Goal: Information Seeking & Learning: Compare options

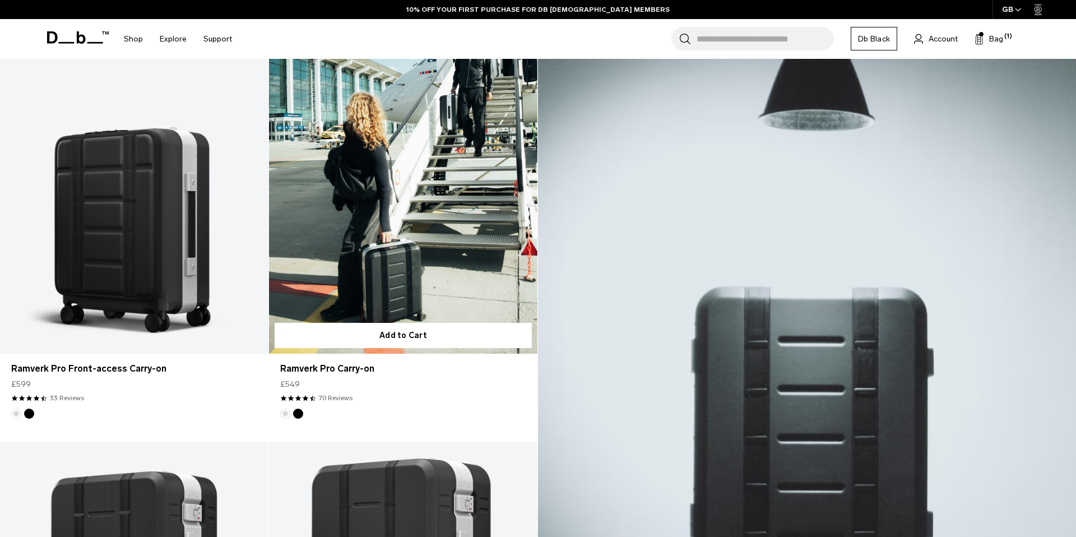
click at [367, 240] on link "Ramverk Pro Carry-on" at bounding box center [403, 204] width 268 height 298
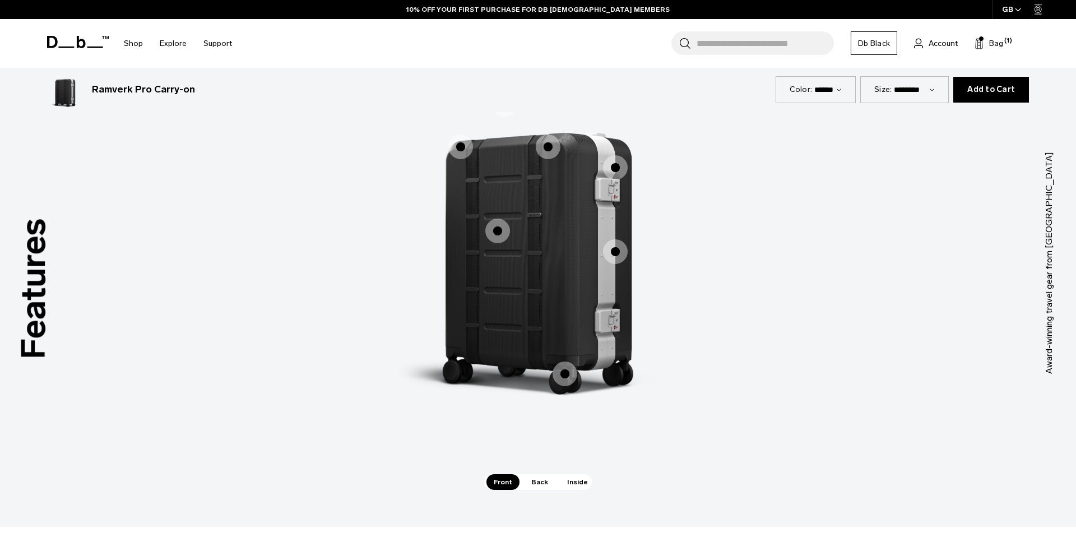
scroll to position [1633, 0]
click at [529, 480] on span "Back" at bounding box center [539, 480] width 31 height 16
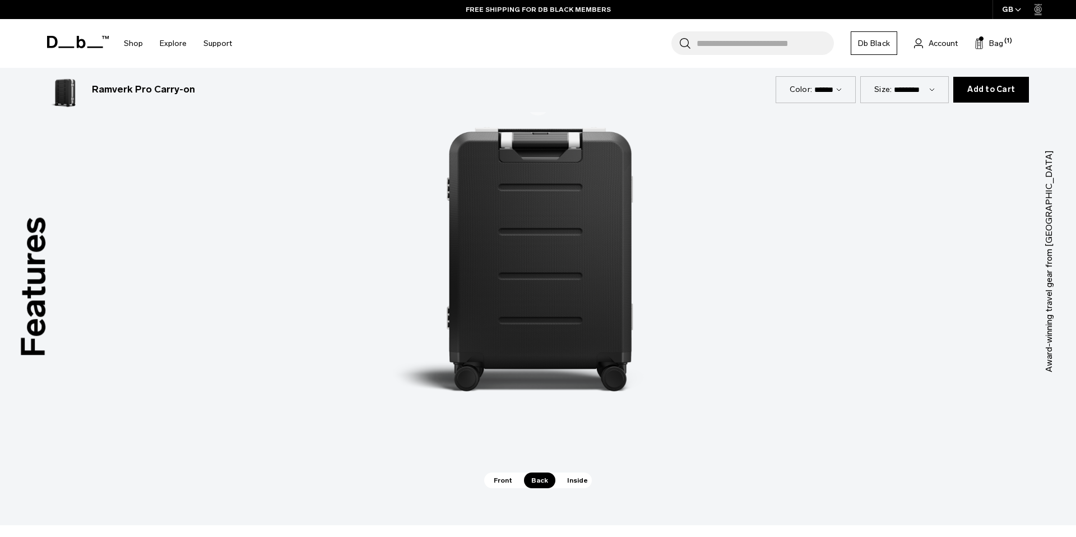
click at [568, 482] on span "Inside" at bounding box center [577, 480] width 35 height 16
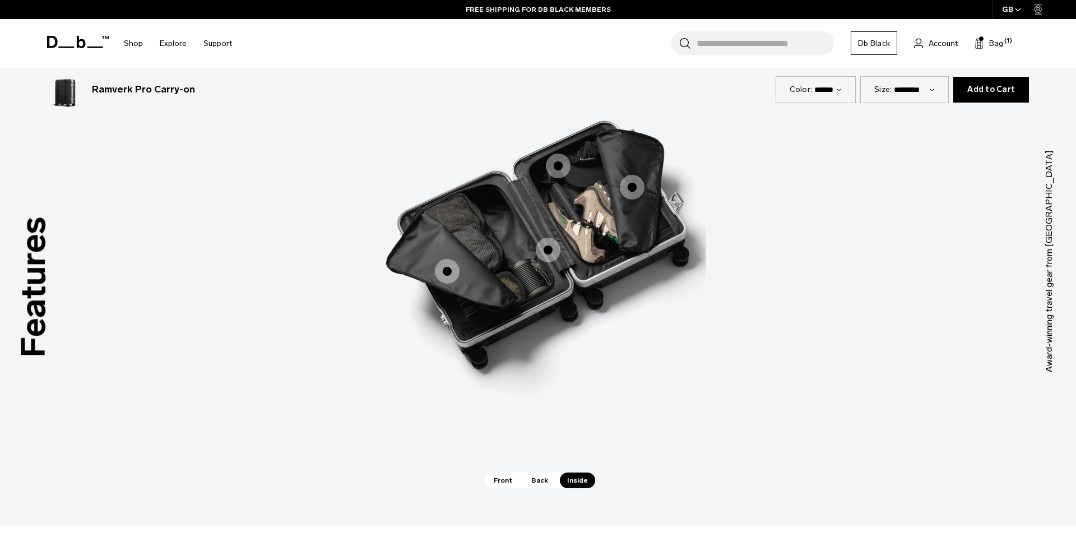
click at [549, 255] on span "3 / 3" at bounding box center [548, 250] width 25 height 25
click at [455, 266] on span "3 / 3" at bounding box center [447, 271] width 25 height 25
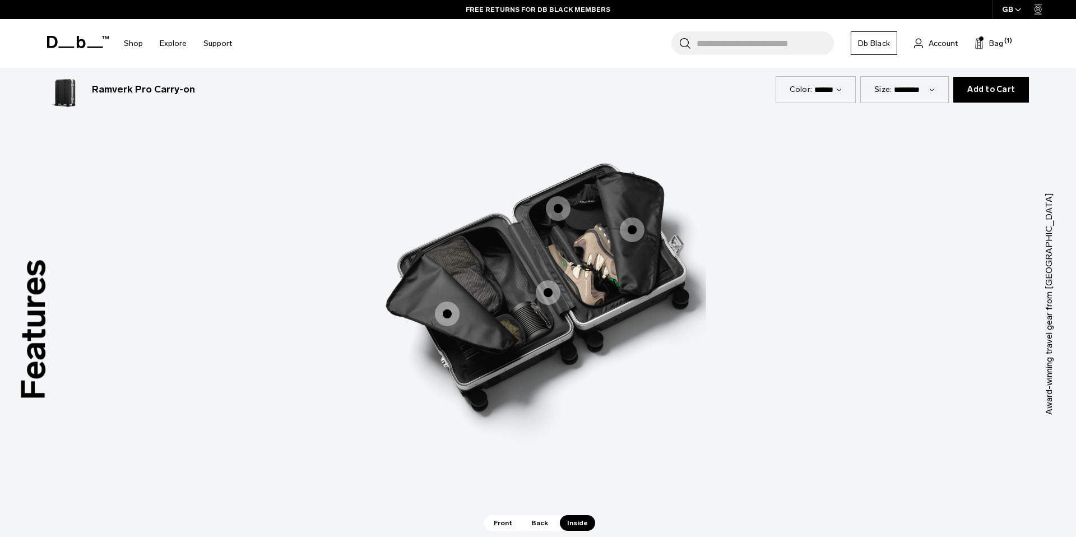
scroll to position [1592, 0]
click at [560, 205] on span "3 / 3" at bounding box center [558, 207] width 25 height 25
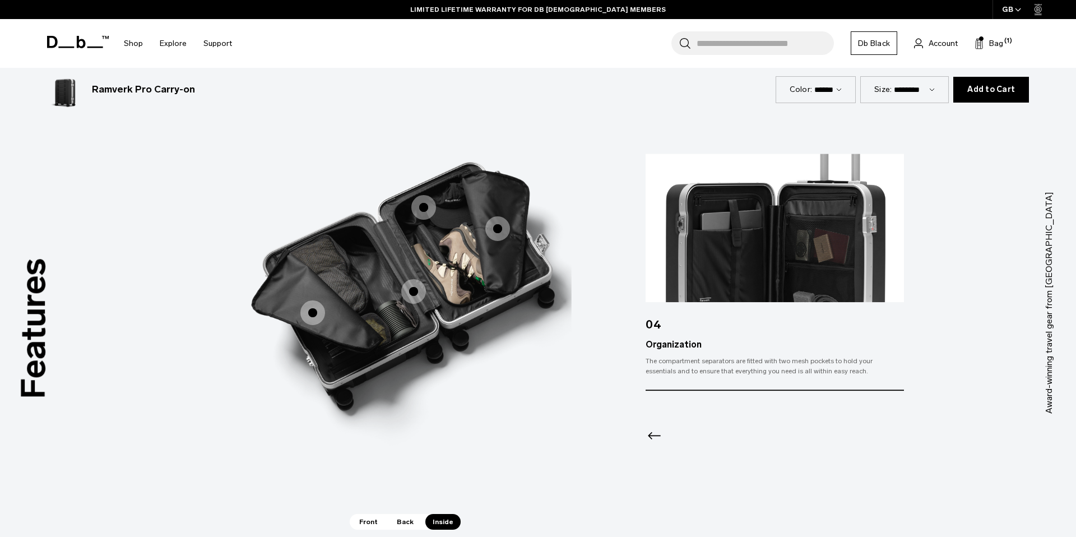
click at [498, 229] on span "3 / 3" at bounding box center [497, 228] width 25 height 25
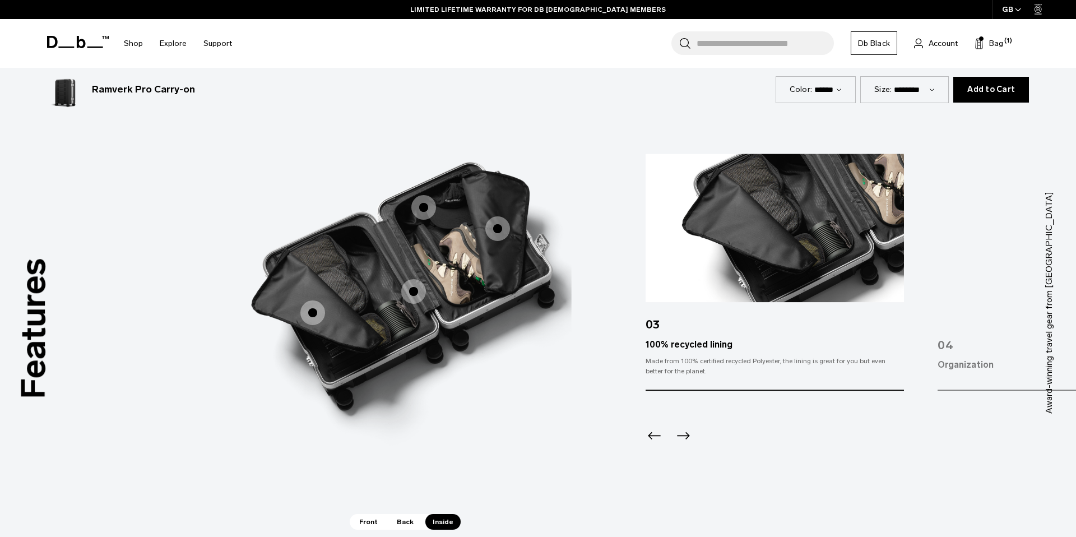
click at [365, 521] on span "Front" at bounding box center [368, 522] width 33 height 16
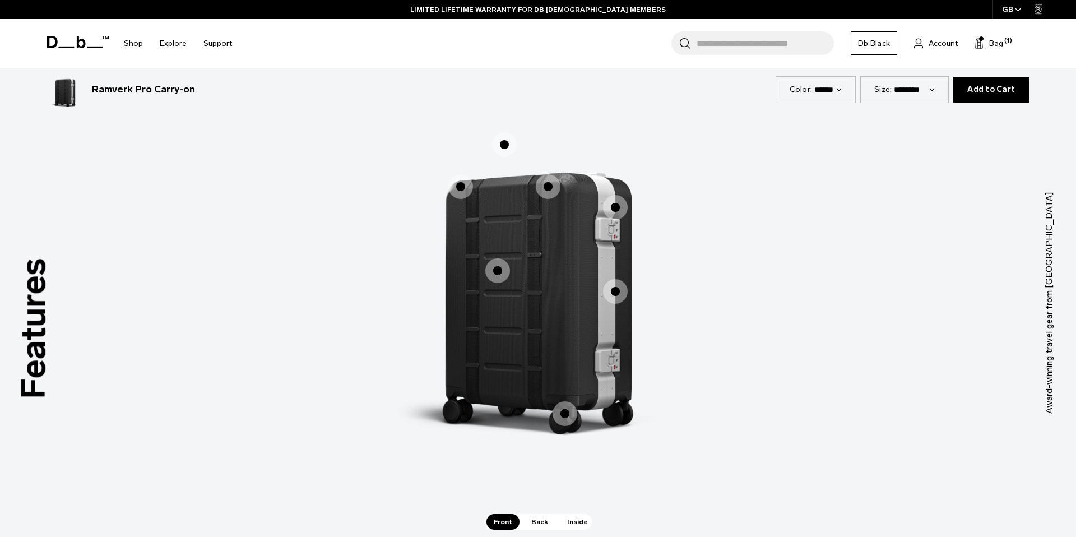
scroll to position [1596, 0]
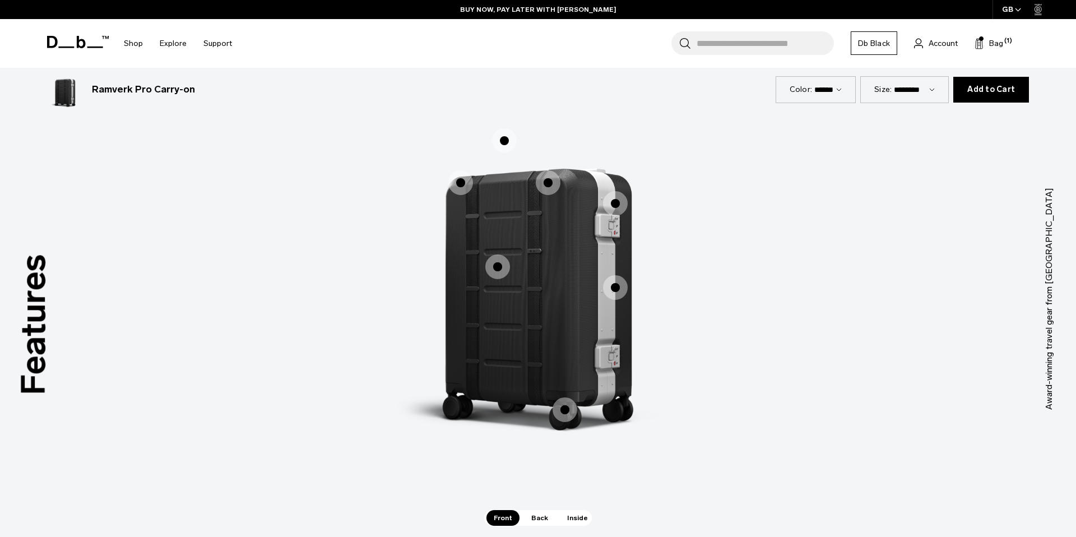
click at [508, 140] on span "1 / 3" at bounding box center [504, 140] width 25 height 25
click at [504, 141] on span "1 / 3" at bounding box center [504, 140] width 25 height 25
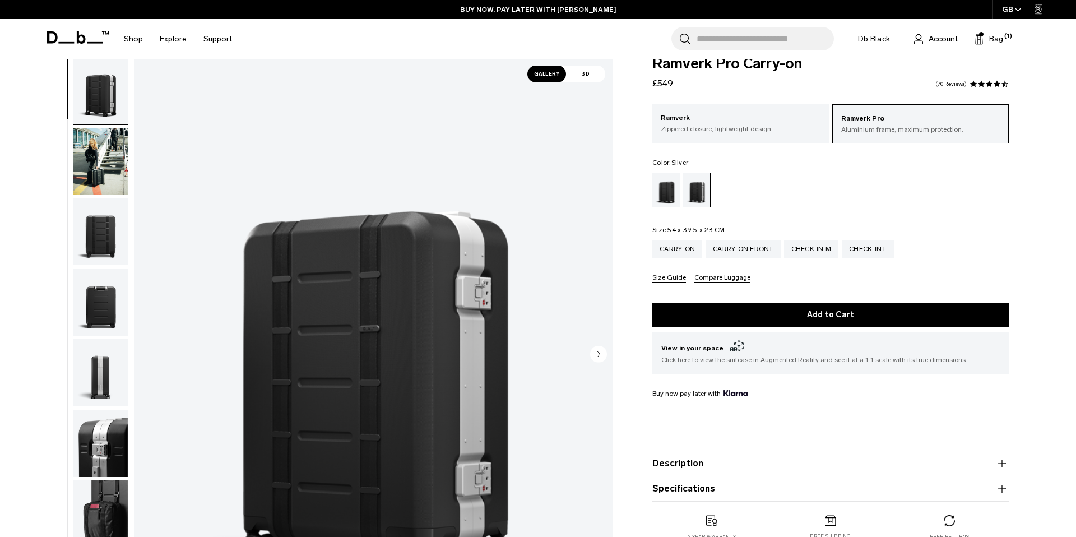
scroll to position [17, 0]
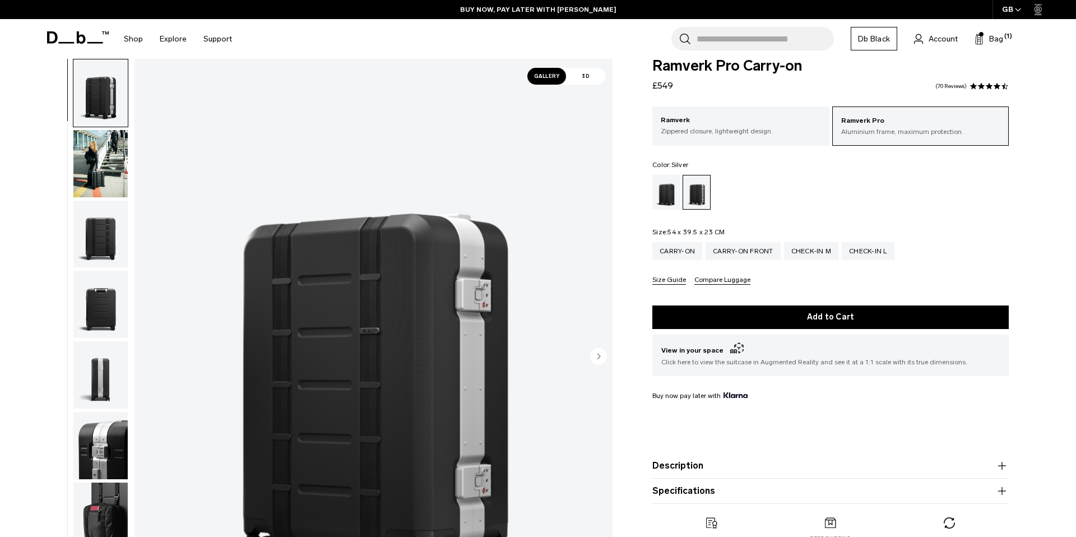
click at [583, 74] on span "3D" at bounding box center [585, 76] width 39 height 17
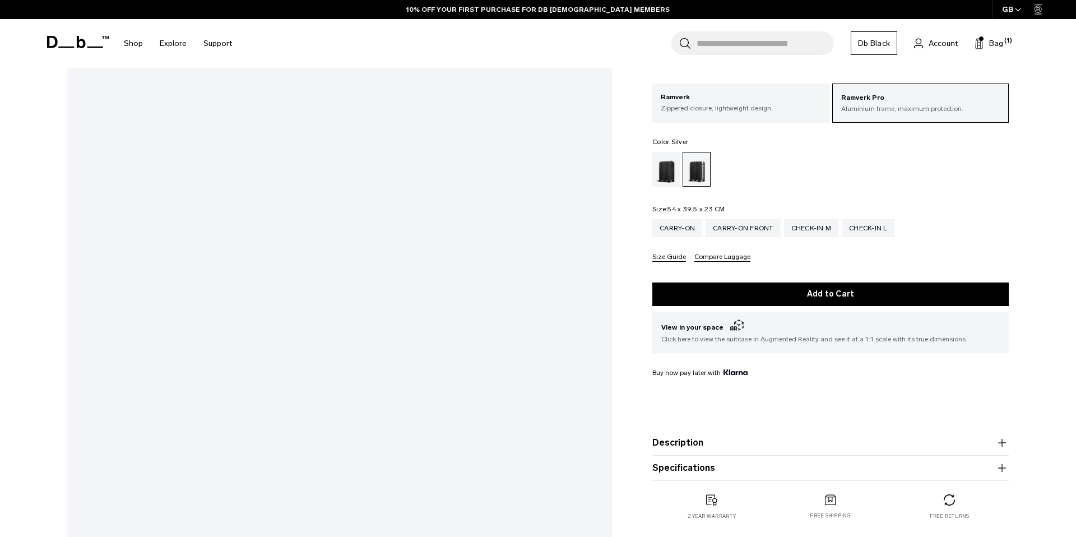
scroll to position [110, 0]
click at [416, 0] on html "Skip to content BUY NOW, PAY LATER WITH KLARNA 10% OFF YOUR FIRST PURCHASE FOR …" at bounding box center [538, 158] width 1076 height 537
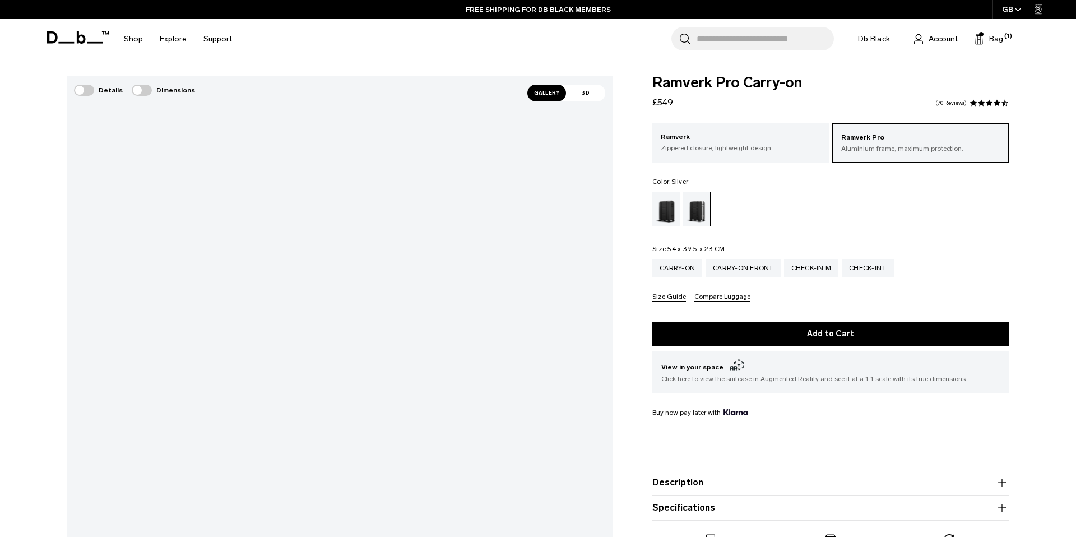
click at [84, 94] on span at bounding box center [84, 90] width 20 height 11
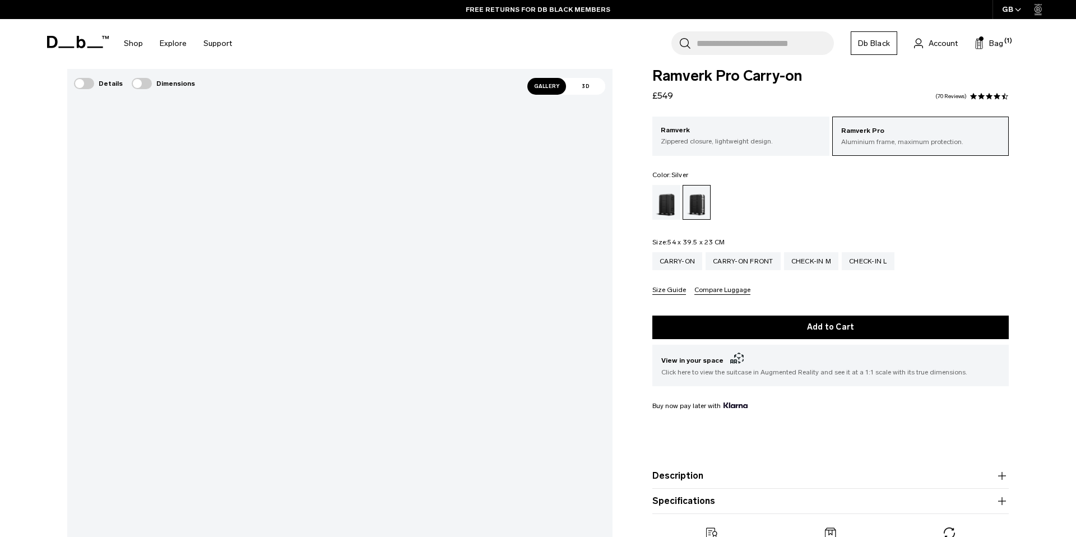
scroll to position [5, 0]
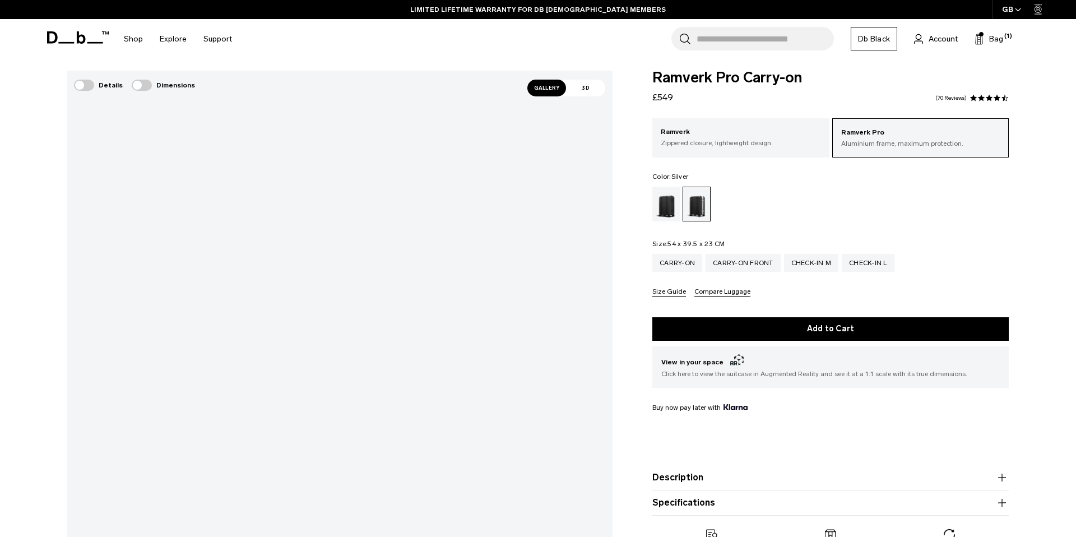
click at [138, 90] on span at bounding box center [142, 85] width 20 height 11
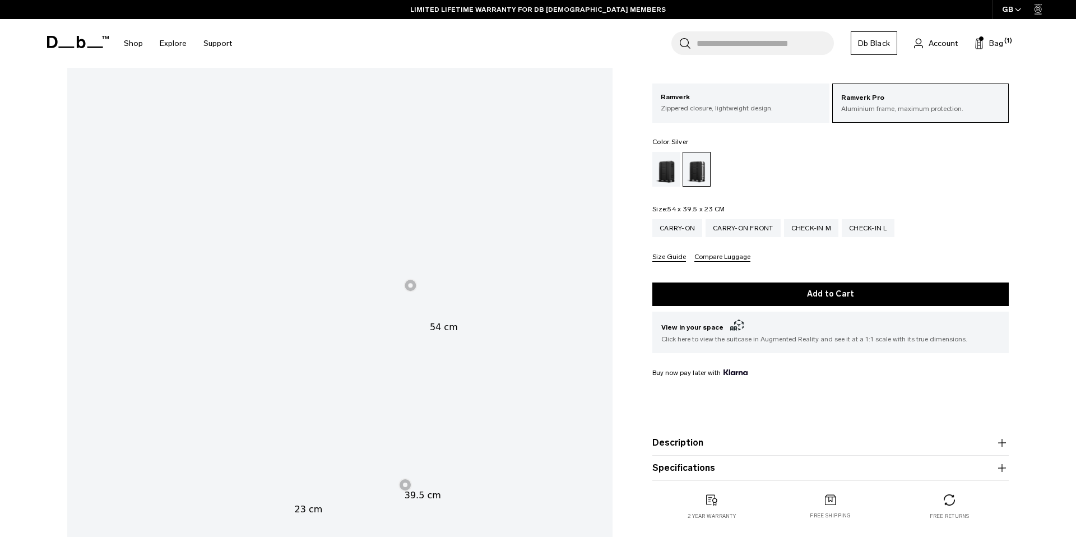
scroll to position [0, 0]
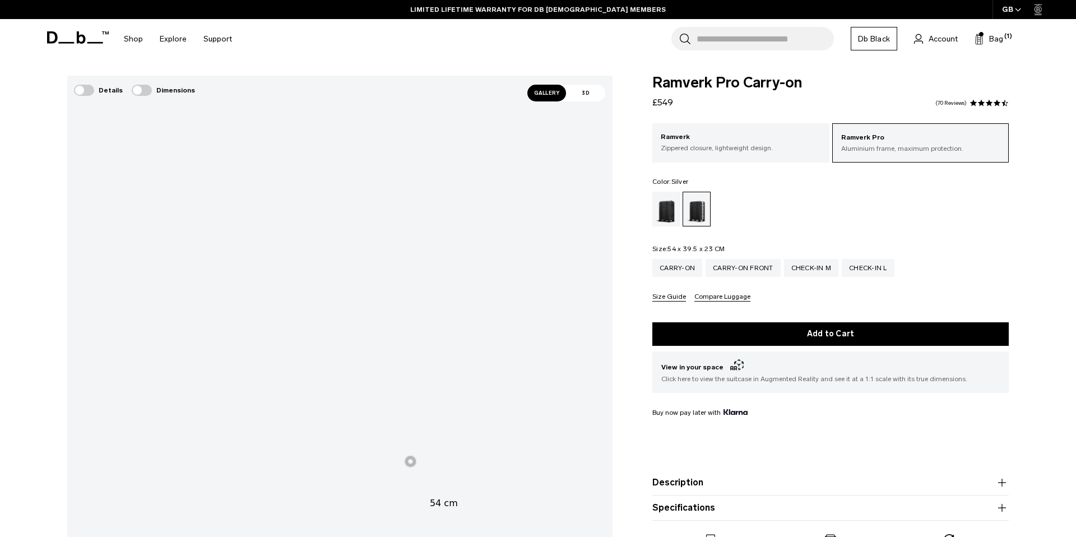
click at [143, 94] on span at bounding box center [142, 90] width 20 height 11
click at [90, 94] on span at bounding box center [84, 90] width 20 height 11
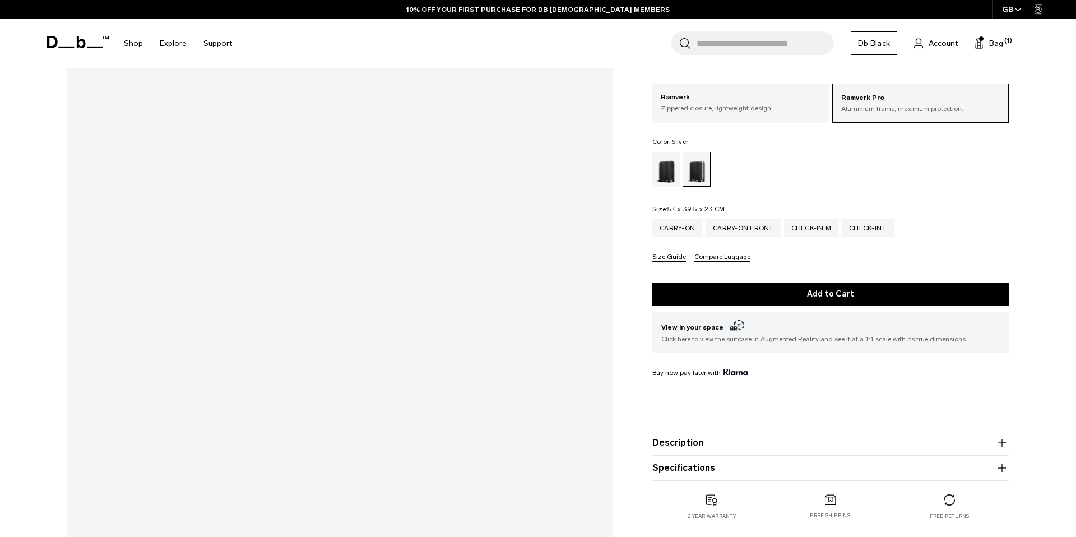
scroll to position [218, 0]
click at [731, 123] on div "Ramverk Pro Aluminium frame, maximum protection. Ramverk Zippered closure, ligh…" at bounding box center [830, 173] width 356 height 178
click at [728, 109] on p "Zippered closure, lightweight design." at bounding box center [741, 108] width 160 height 10
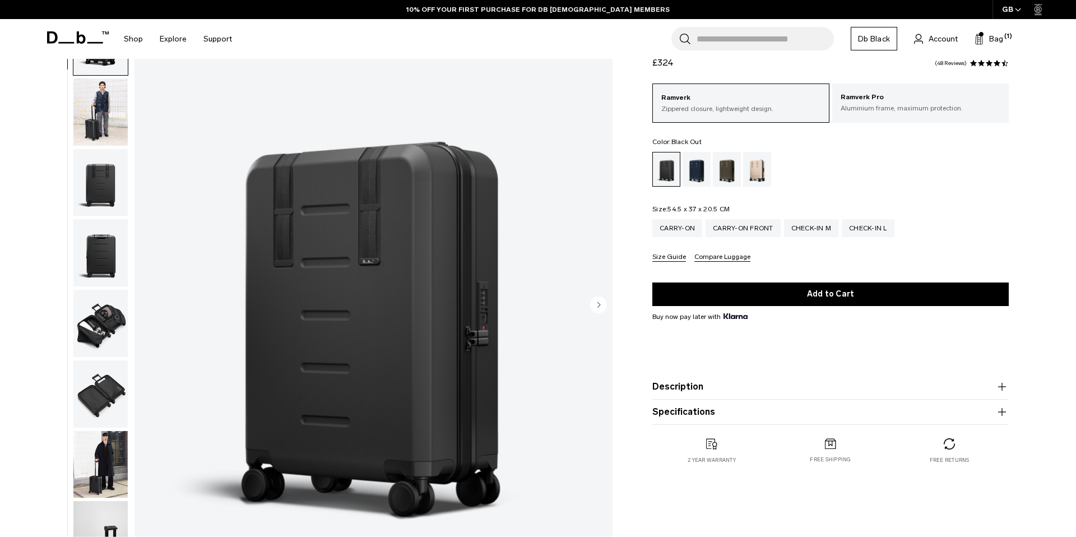
click at [481, 192] on img "1 / 11" at bounding box center [374, 305] width 478 height 597
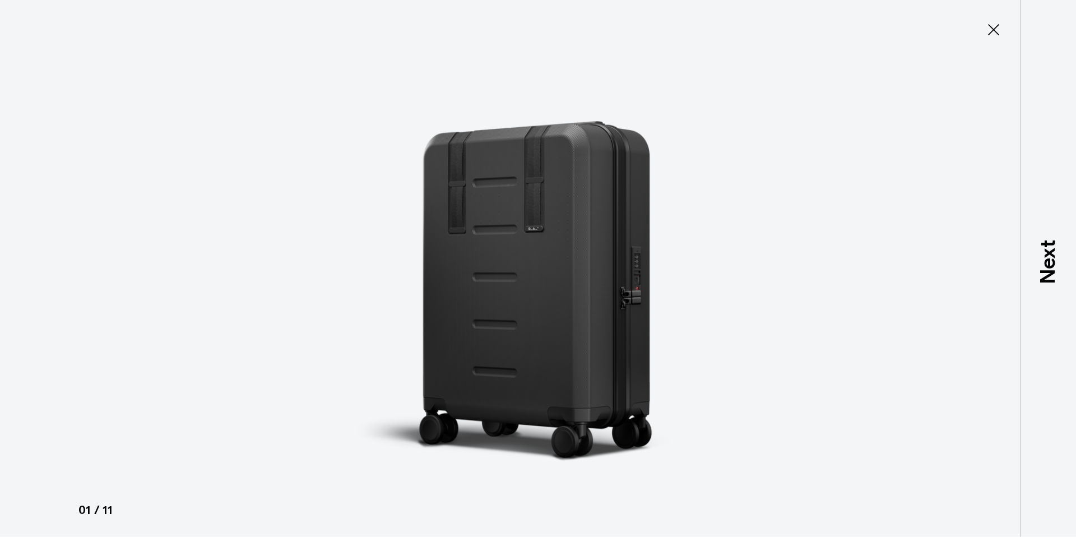
click at [502, 173] on img at bounding box center [538, 268] width 504 height 537
click at [989, 27] on icon at bounding box center [994, 30] width 18 height 18
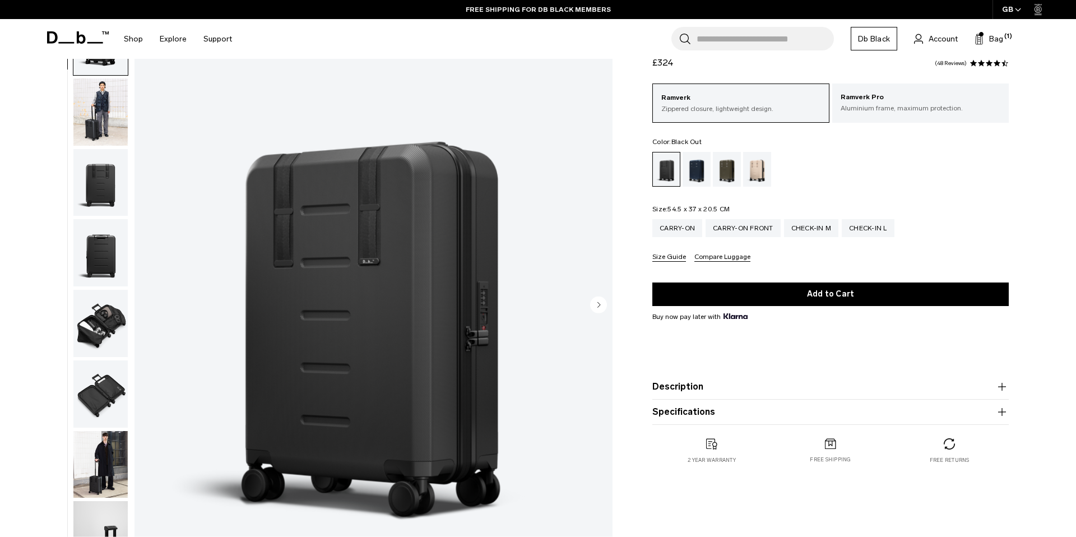
click at [642, 178] on div "Ramverk Carry-on £324 4.5 star rating 48 Reviews Ramverk Zippered closure, ligh…" at bounding box center [831, 261] width 424 height 451
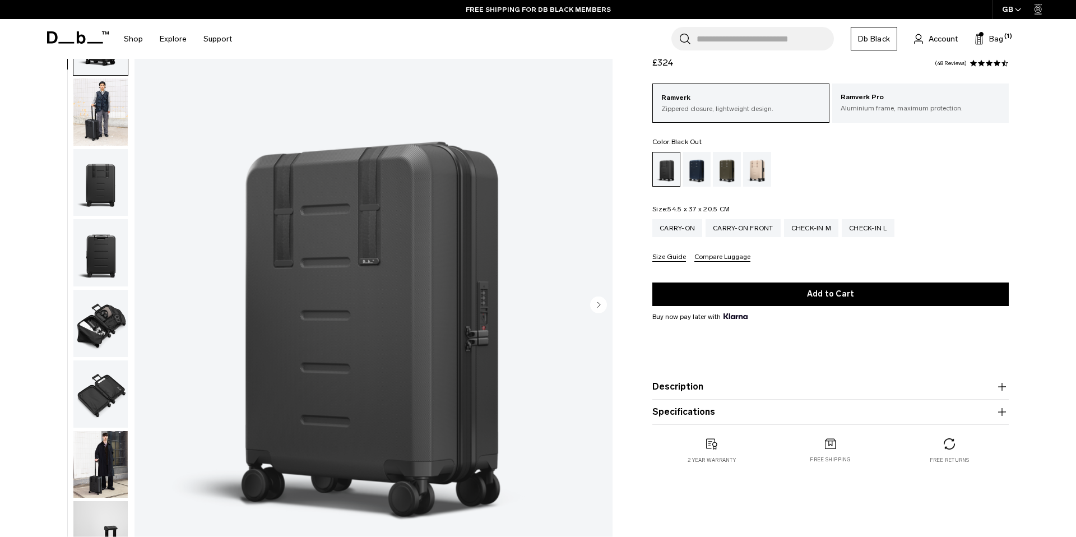
click at [452, 225] on img "1 / 11" at bounding box center [374, 305] width 478 height 597
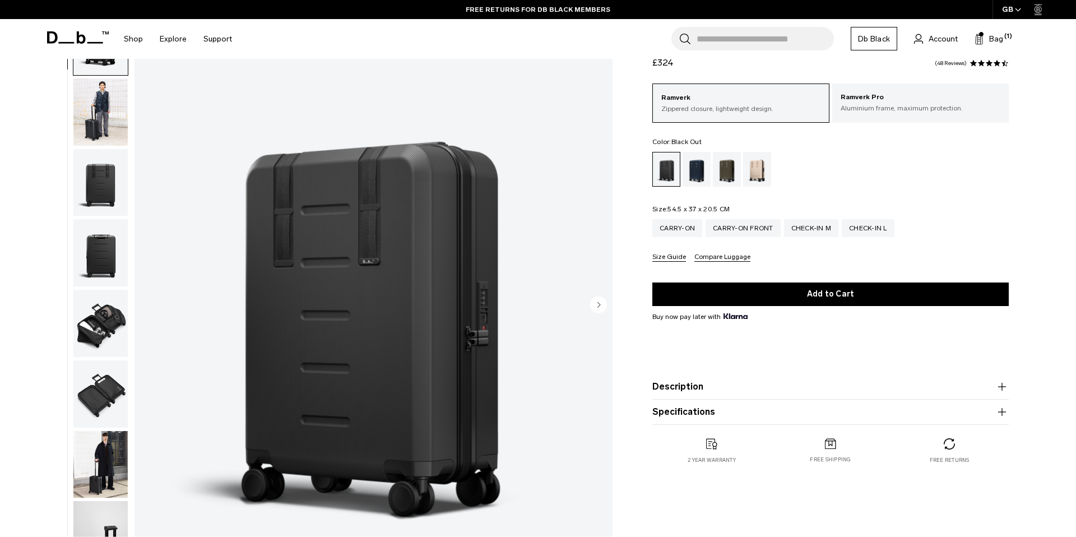
click at [409, 189] on img "1 / 11" at bounding box center [374, 305] width 478 height 597
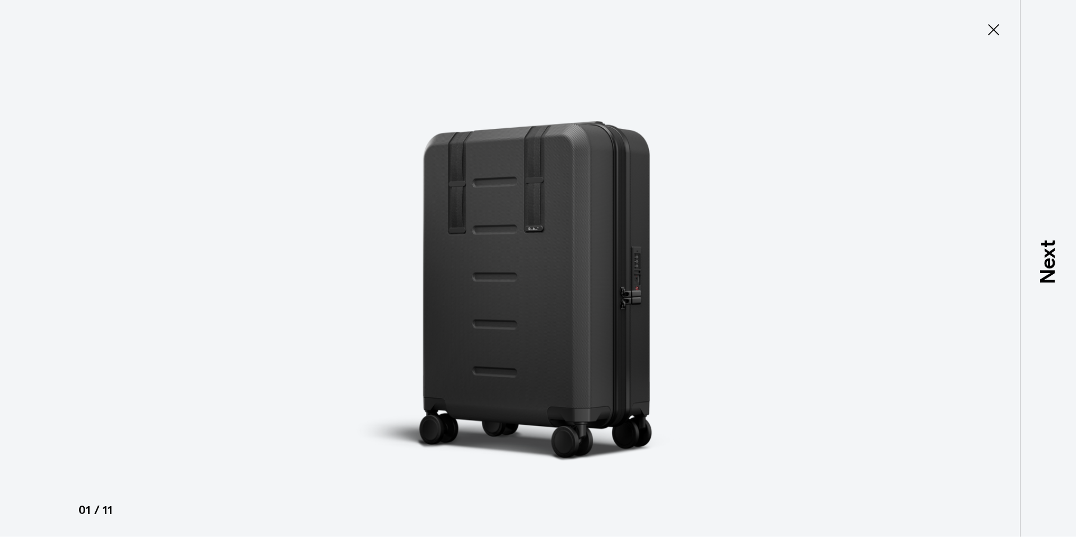
click at [585, 198] on img at bounding box center [538, 268] width 504 height 537
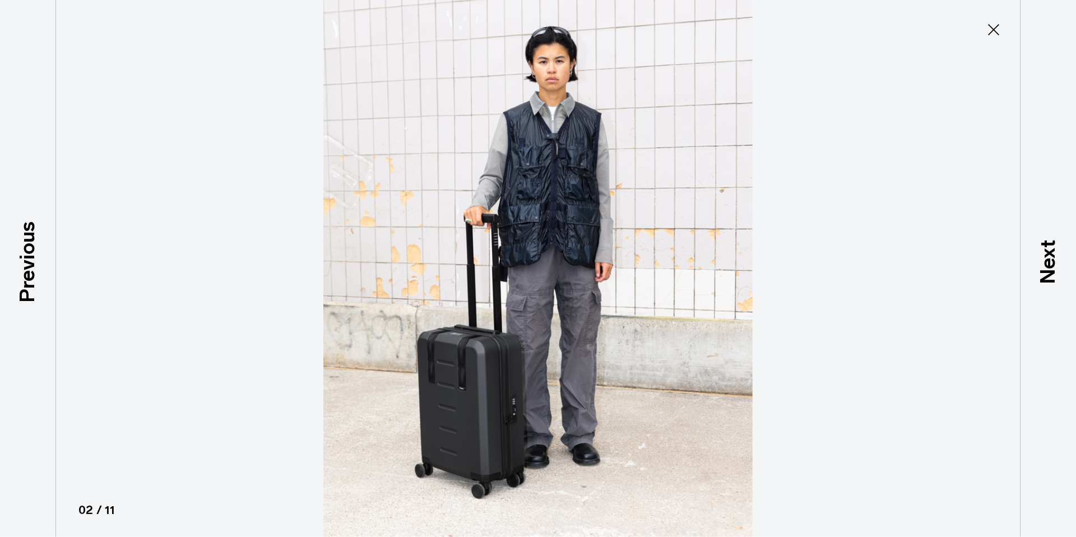
click at [1001, 144] on div at bounding box center [538, 268] width 1076 height 537
click at [796, 181] on div at bounding box center [538, 268] width 1076 height 537
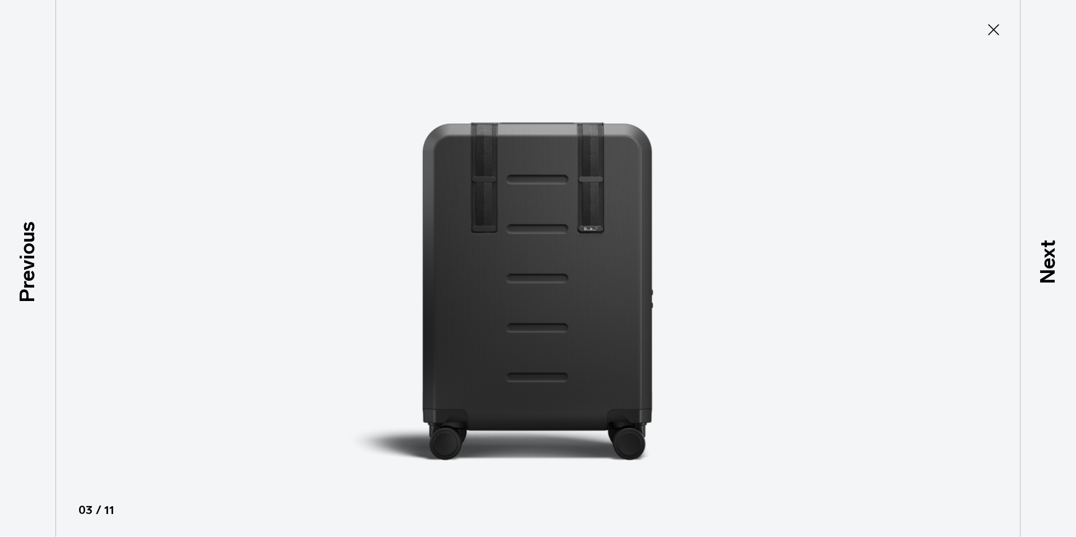
click at [779, 200] on img at bounding box center [538, 268] width 504 height 537
click at [696, 202] on img at bounding box center [538, 268] width 504 height 537
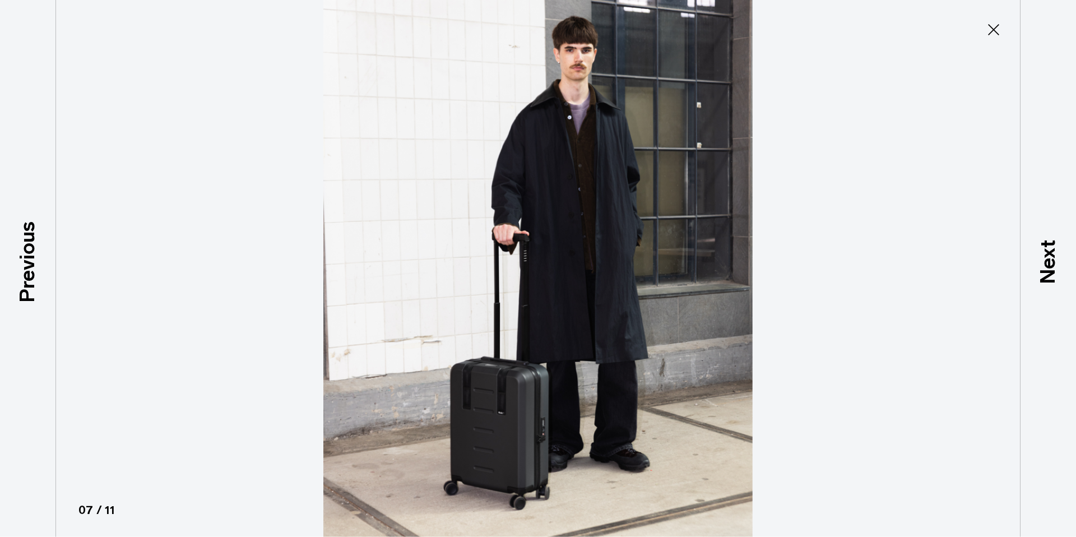
scroll to position [176, 0]
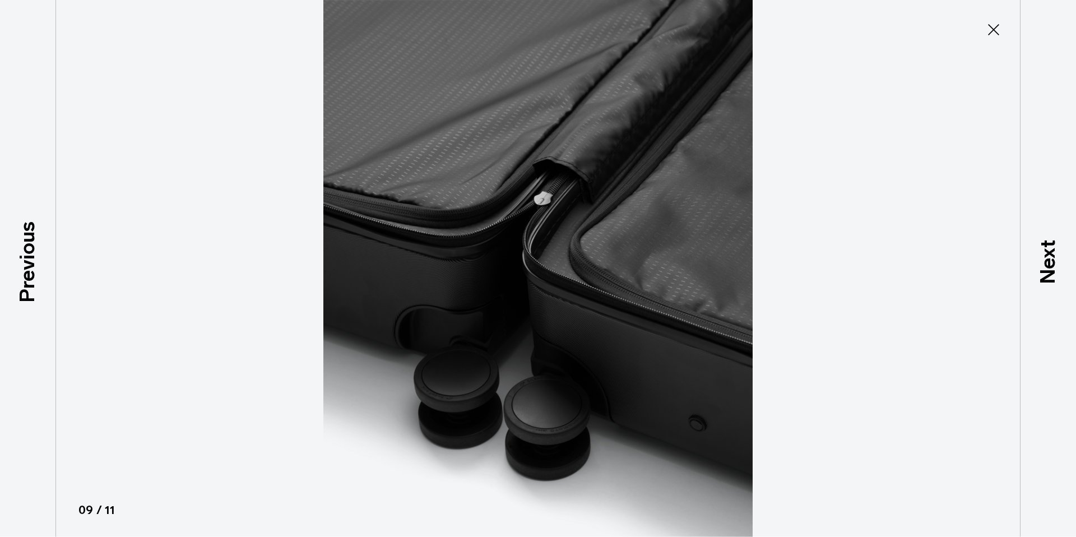
click at [988, 31] on icon at bounding box center [994, 30] width 18 height 18
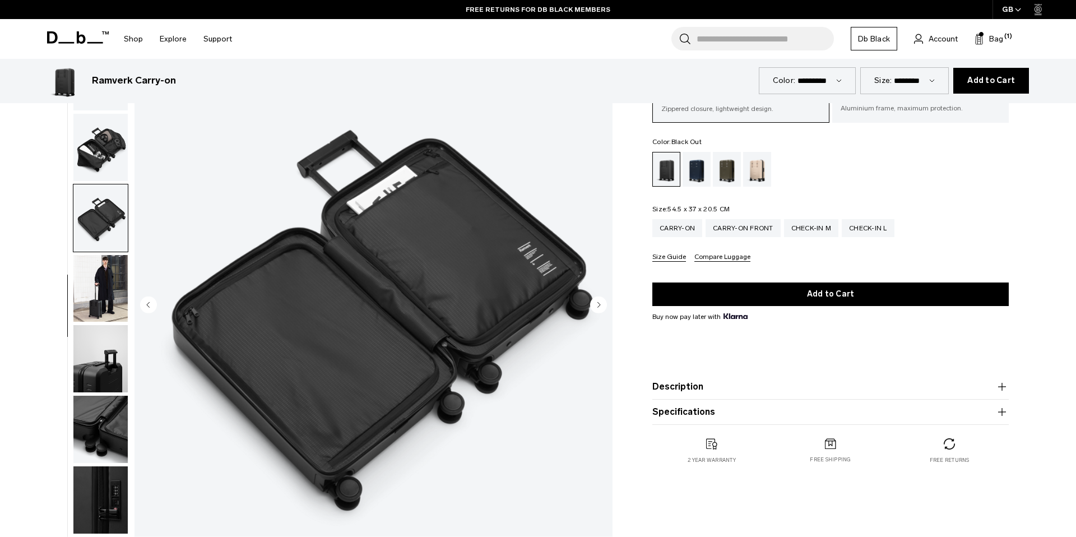
scroll to position [4268, 0]
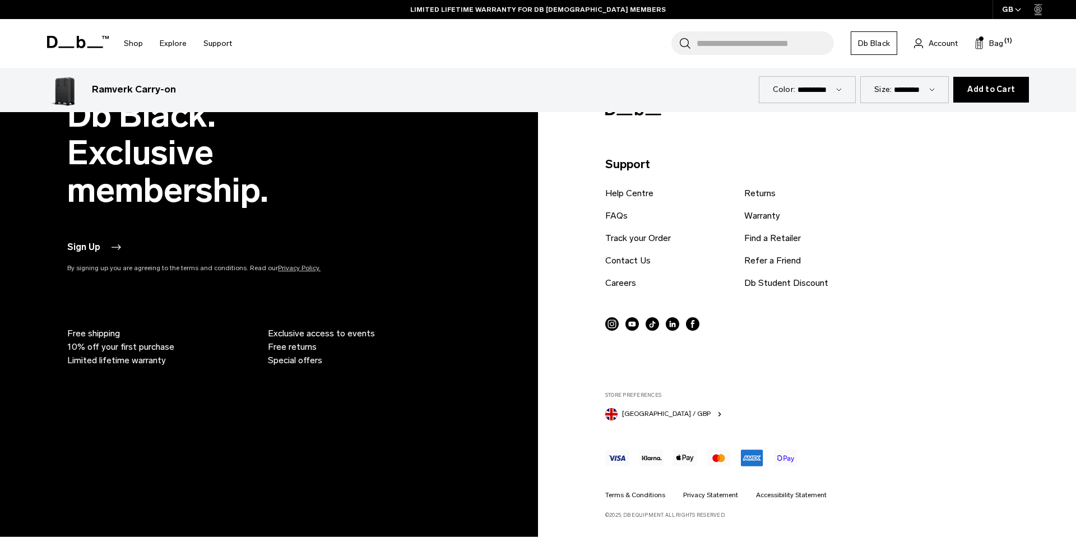
click at [785, 458] on rect at bounding box center [785, 457] width 23 height 16
click at [786, 458] on icon at bounding box center [785, 458] width 17 height 7
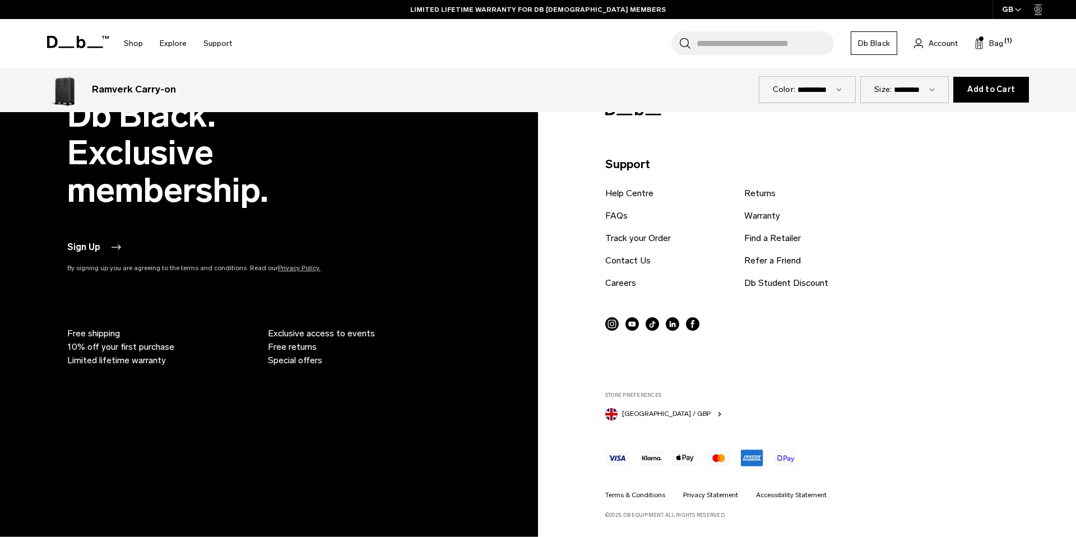
click at [786, 458] on icon at bounding box center [785, 458] width 17 height 7
